Goal: Transaction & Acquisition: Purchase product/service

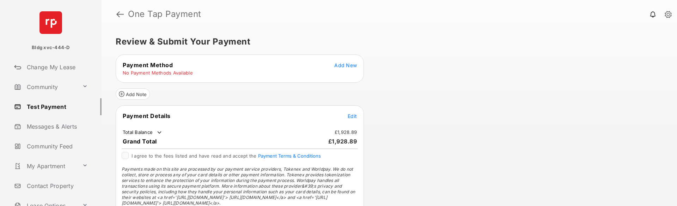
click at [348, 66] on span "Add New" at bounding box center [345, 65] width 23 height 6
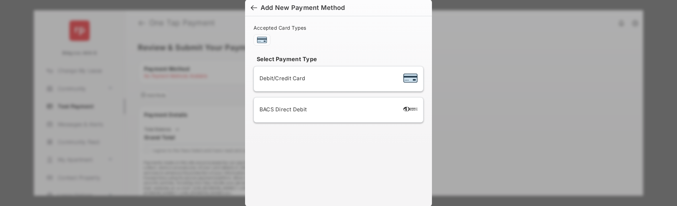
click at [313, 82] on div "Debit/Credit Card" at bounding box center [339, 78] width 158 height 13
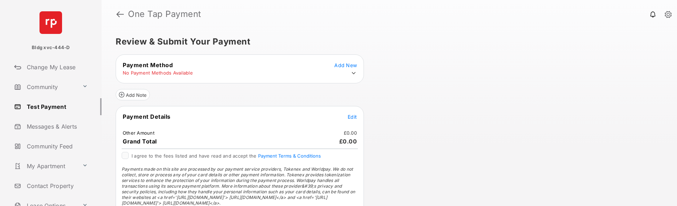
click at [353, 73] on icon at bounding box center [354, 73] width 4 height 2
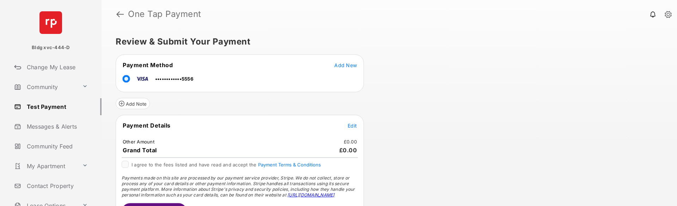
click at [351, 126] on span "Edit" at bounding box center [352, 125] width 9 height 6
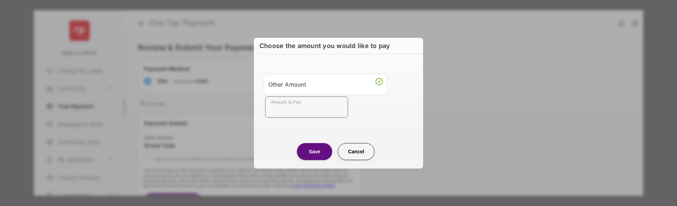
click at [296, 114] on input "Amount to Pay" at bounding box center [306, 106] width 83 height 21
type input "**"
click at [308, 149] on button "Save" at bounding box center [314, 151] width 35 height 17
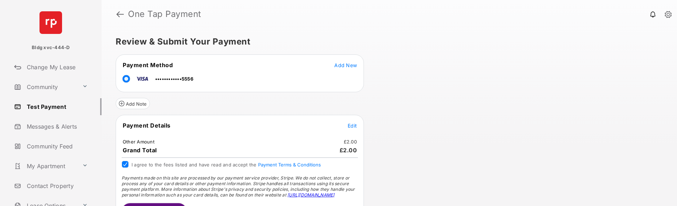
scroll to position [21, 0]
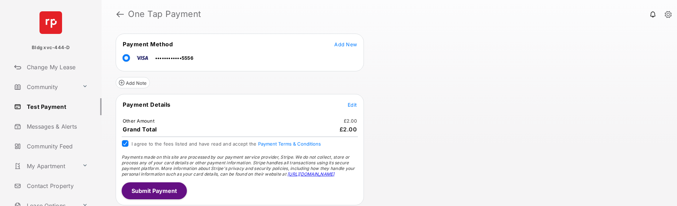
click at [171, 187] on button "Submit Payment" at bounding box center [154, 190] width 65 height 17
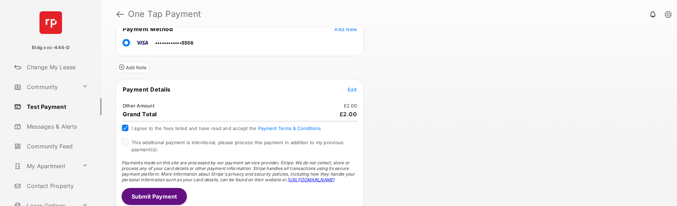
scroll to position [77, 0]
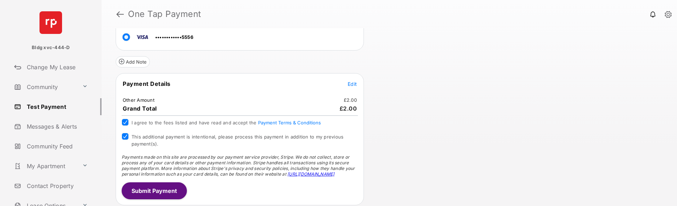
click at [145, 193] on button "Submit Payment" at bounding box center [154, 190] width 65 height 17
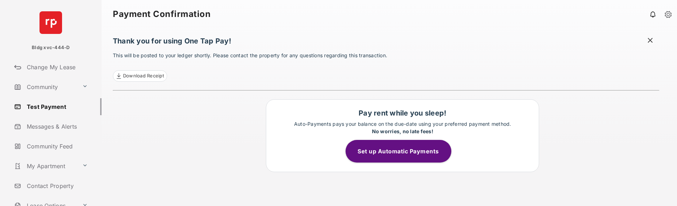
click at [48, 106] on link "Test Payment" at bounding box center [56, 106] width 90 height 17
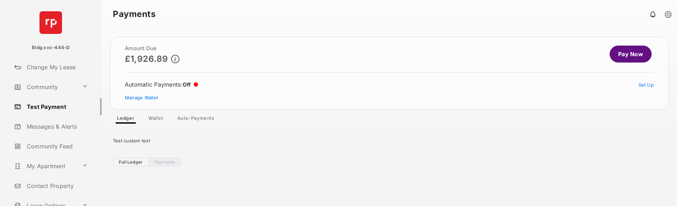
click at [627, 53] on link "Pay Now" at bounding box center [631, 54] width 42 height 17
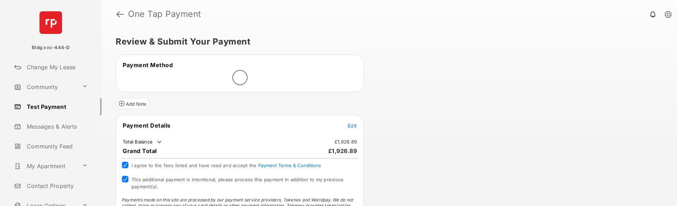
click at [352, 125] on tr "Payment Details Edit" at bounding box center [240, 129] width 246 height 16
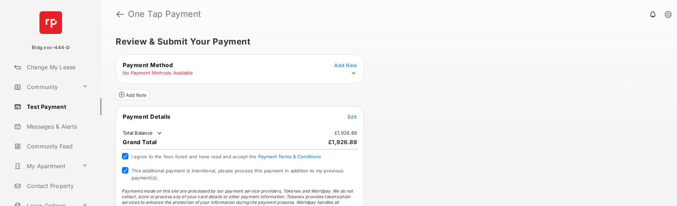
click at [350, 116] on span "Edit" at bounding box center [352, 117] width 9 height 6
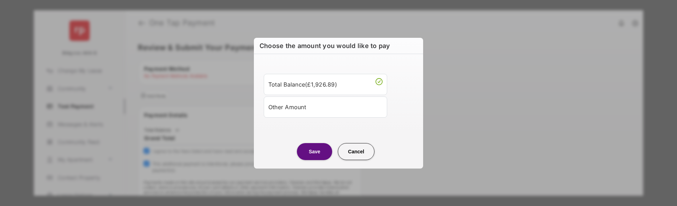
click at [315, 104] on div "Other Amount" at bounding box center [325, 107] width 114 height 12
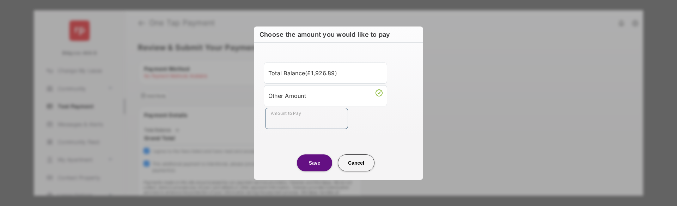
click at [319, 120] on input "Amount to Pay" at bounding box center [306, 118] width 83 height 21
type input "**"
click at [321, 159] on button "Save" at bounding box center [314, 162] width 35 height 17
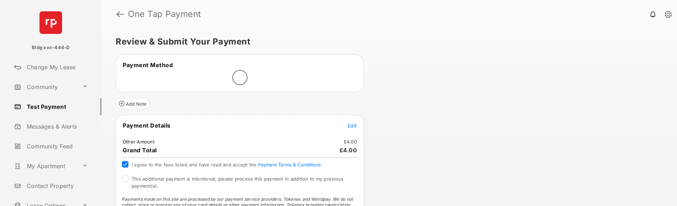
click at [126, 181] on div at bounding box center [125, 178] width 7 height 7
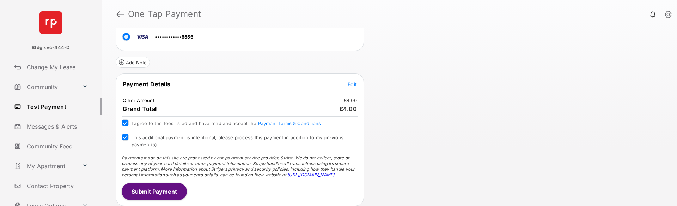
scroll to position [43, 0]
click at [171, 189] on button "Submit Payment" at bounding box center [154, 190] width 65 height 17
